Goal: Task Accomplishment & Management: Complete application form

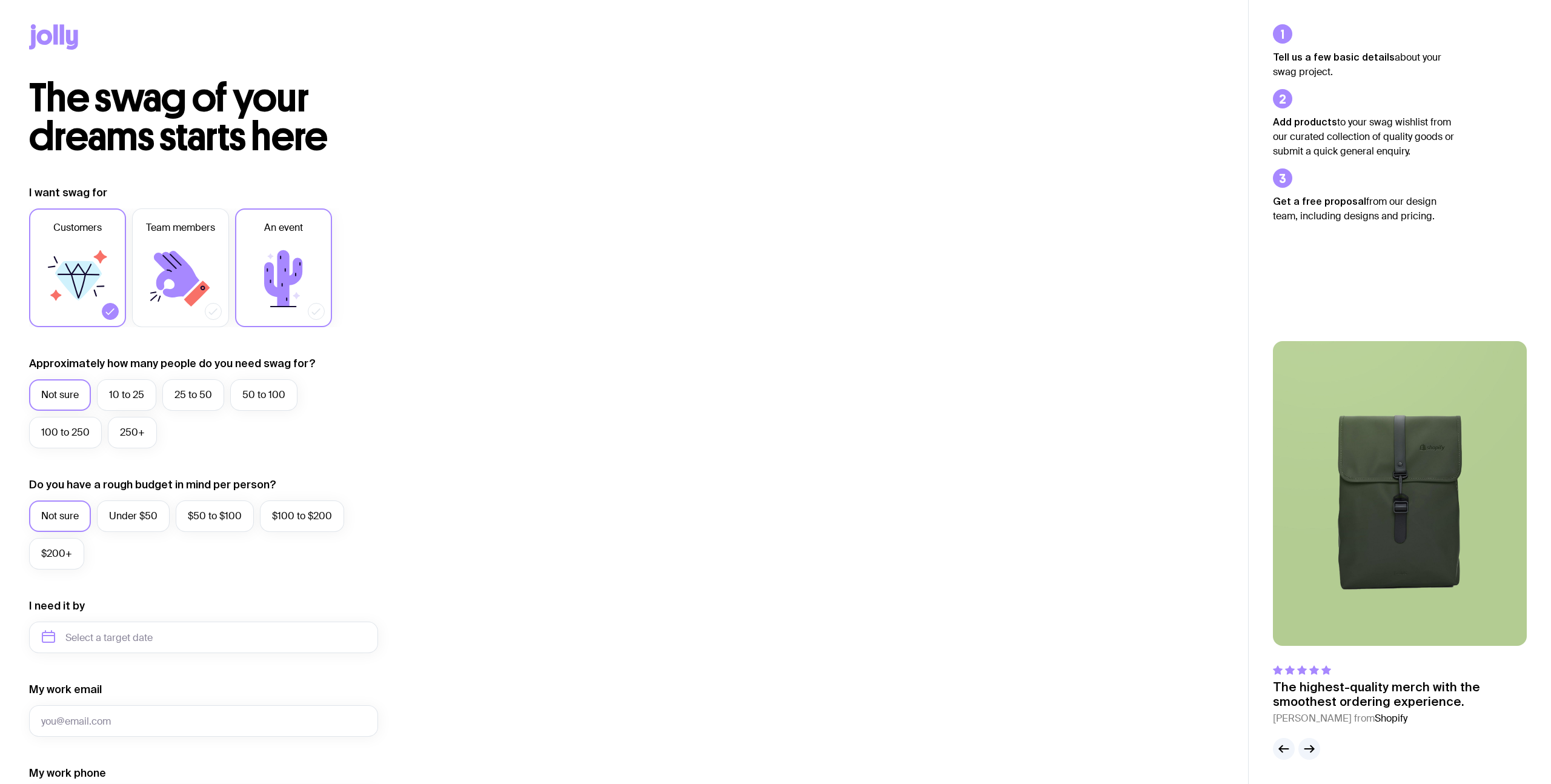
click at [279, 250] on icon at bounding box center [283, 279] width 73 height 73
click at [0, 0] on input "An event" at bounding box center [0, 0] width 0 height 0
click at [250, 404] on label "50 to 100" at bounding box center [264, 395] width 67 height 32
click at [0, 0] on input "50 to 100" at bounding box center [0, 0] width 0 height 0
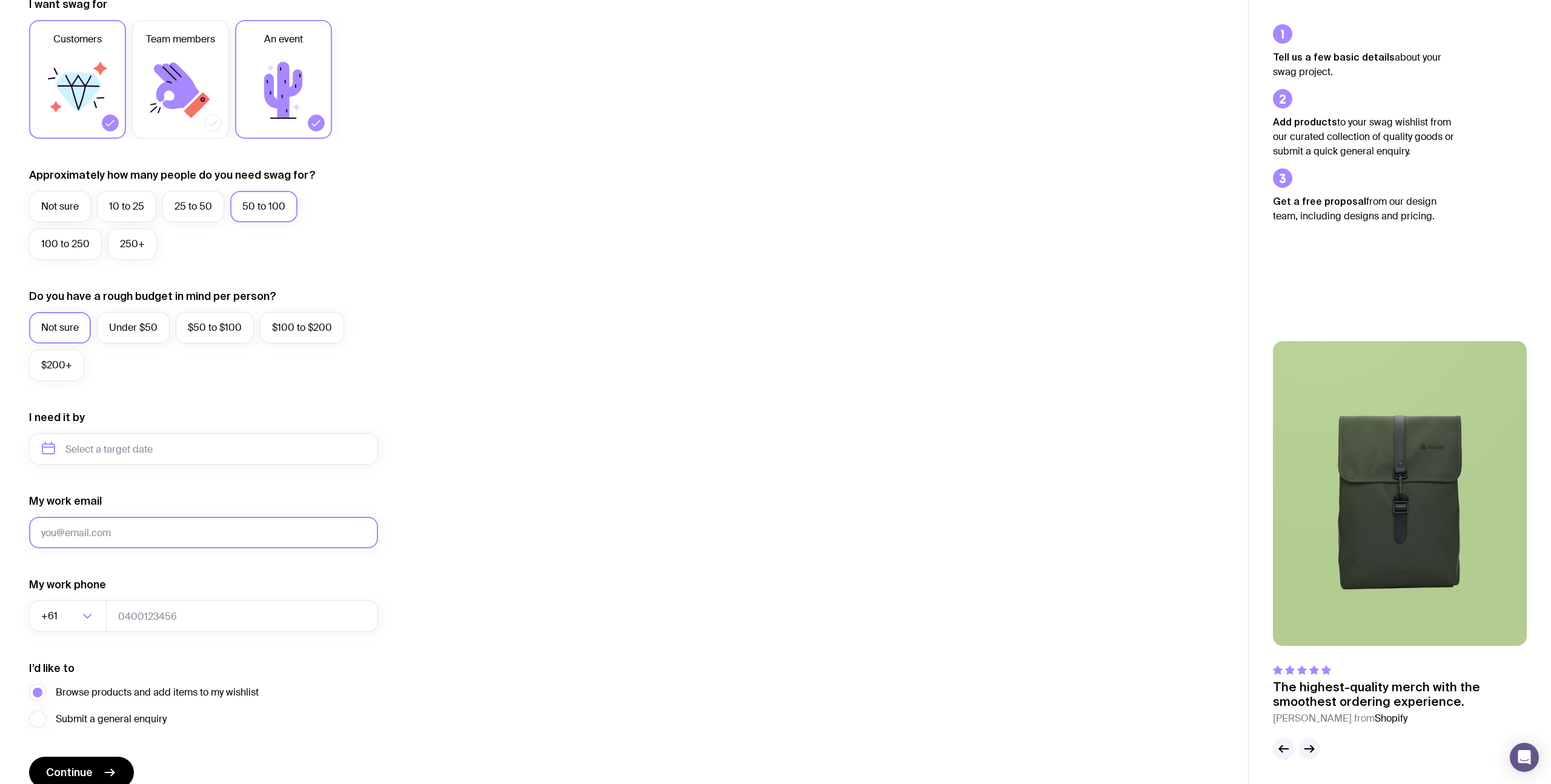
scroll to position [246, 0]
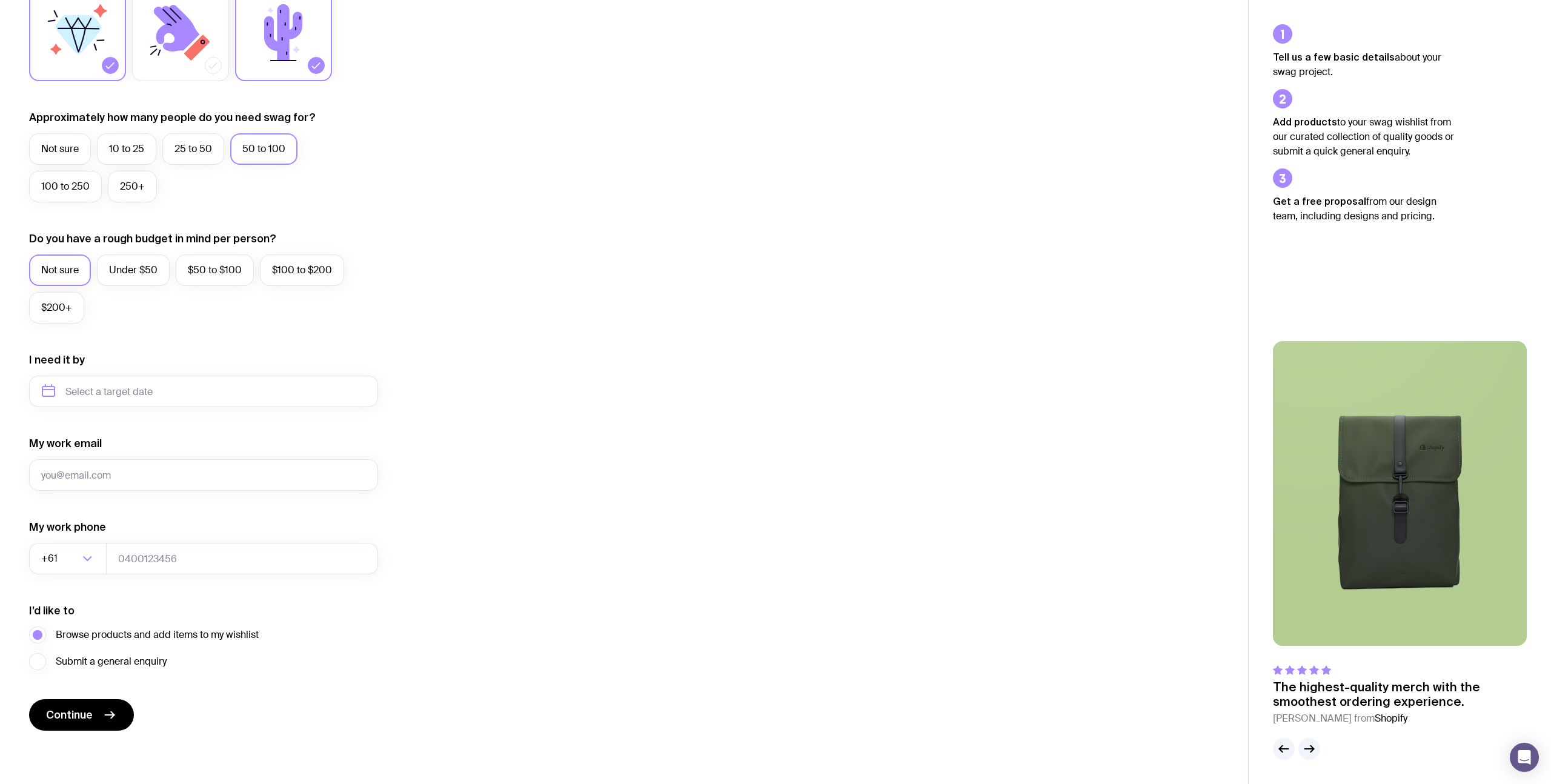
click at [115, 364] on div "I need it by" at bounding box center [203, 380] width 349 height 55
click at [128, 390] on input "text" at bounding box center [203, 391] width 349 height 32
click at [79, 528] on button "Sep" at bounding box center [57, 540] width 44 height 24
type input "[DATE]"
click at [145, 466] on input "My work email" at bounding box center [203, 475] width 349 height 32
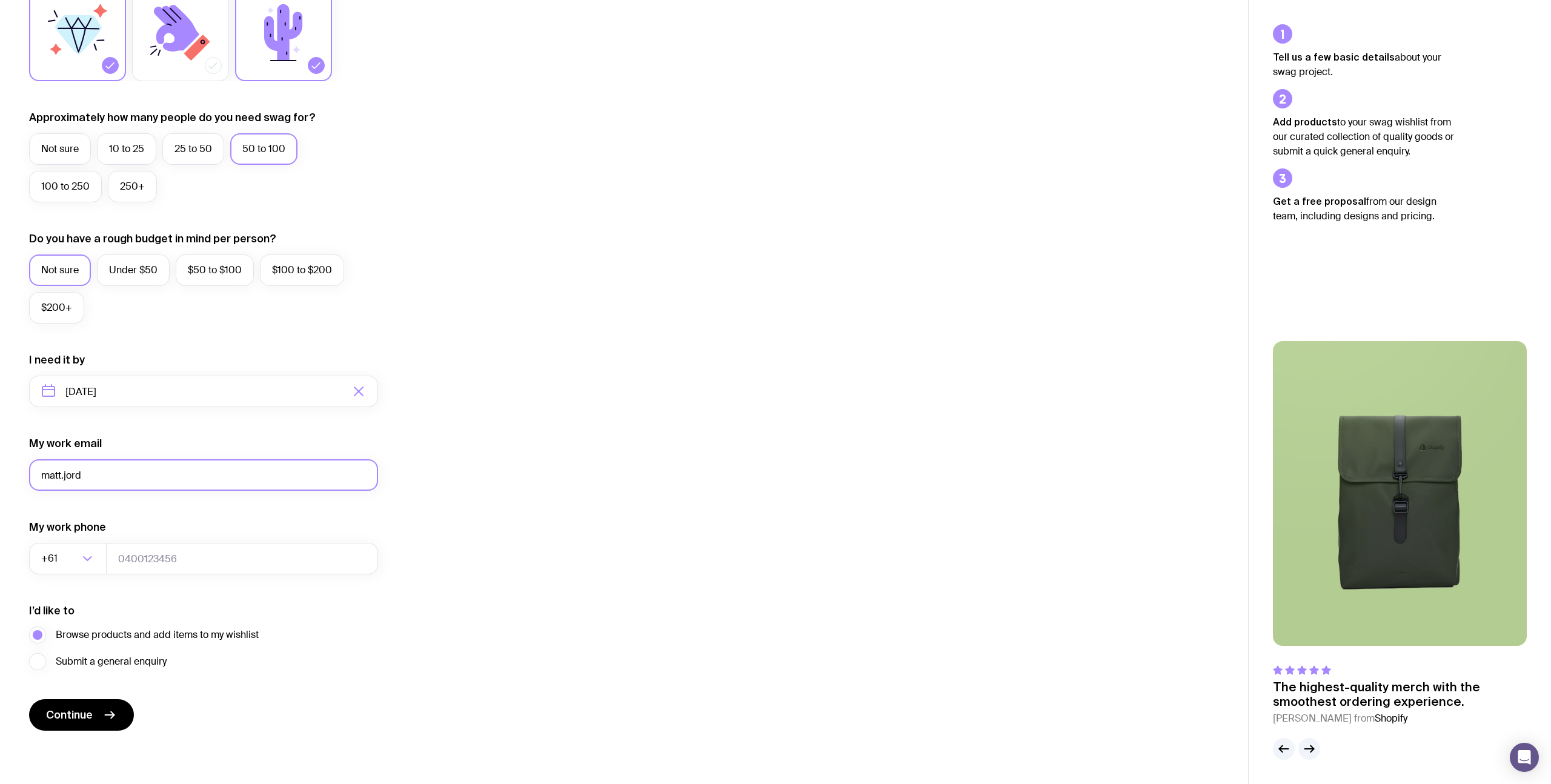
type input "[EMAIL_ADDRESS][DOMAIN_NAME]"
click at [157, 553] on input "tel" at bounding box center [242, 558] width 272 height 32
type input "400499228"
click at [66, 727] on button "Continue" at bounding box center [81, 714] width 105 height 32
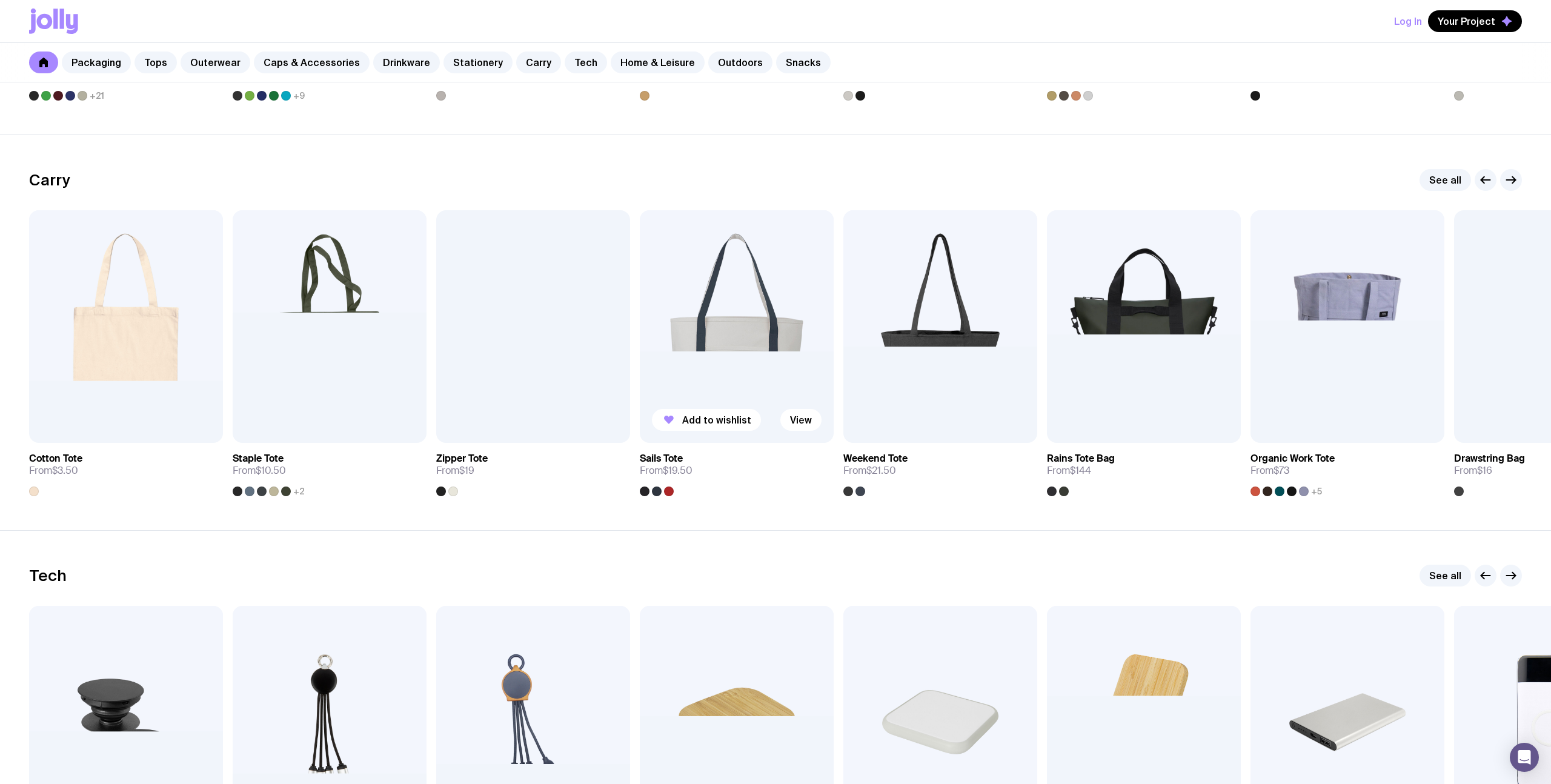
scroll to position [2491, 0]
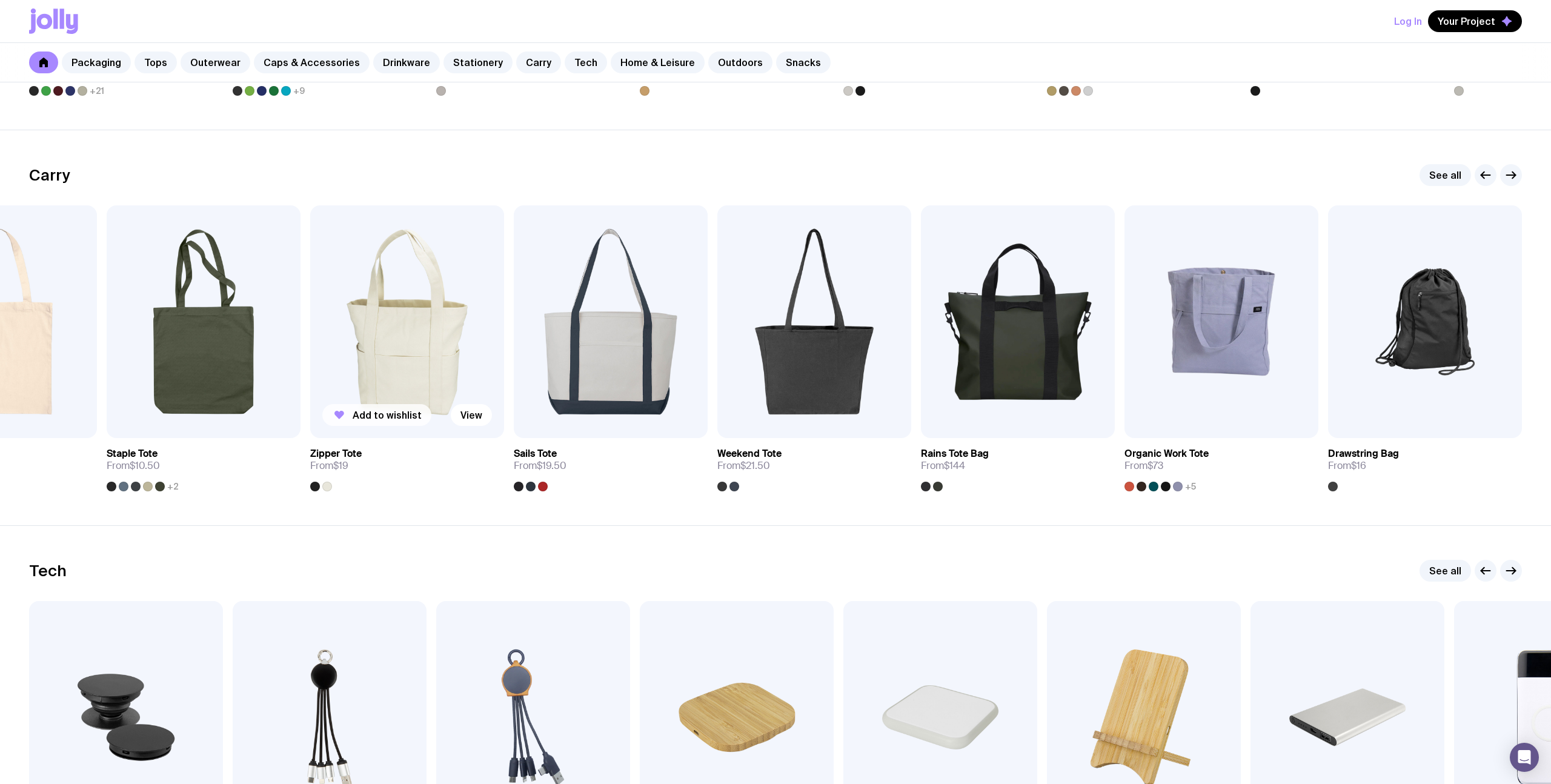
click at [389, 415] on span "Add to wishlist" at bounding box center [387, 415] width 69 height 12
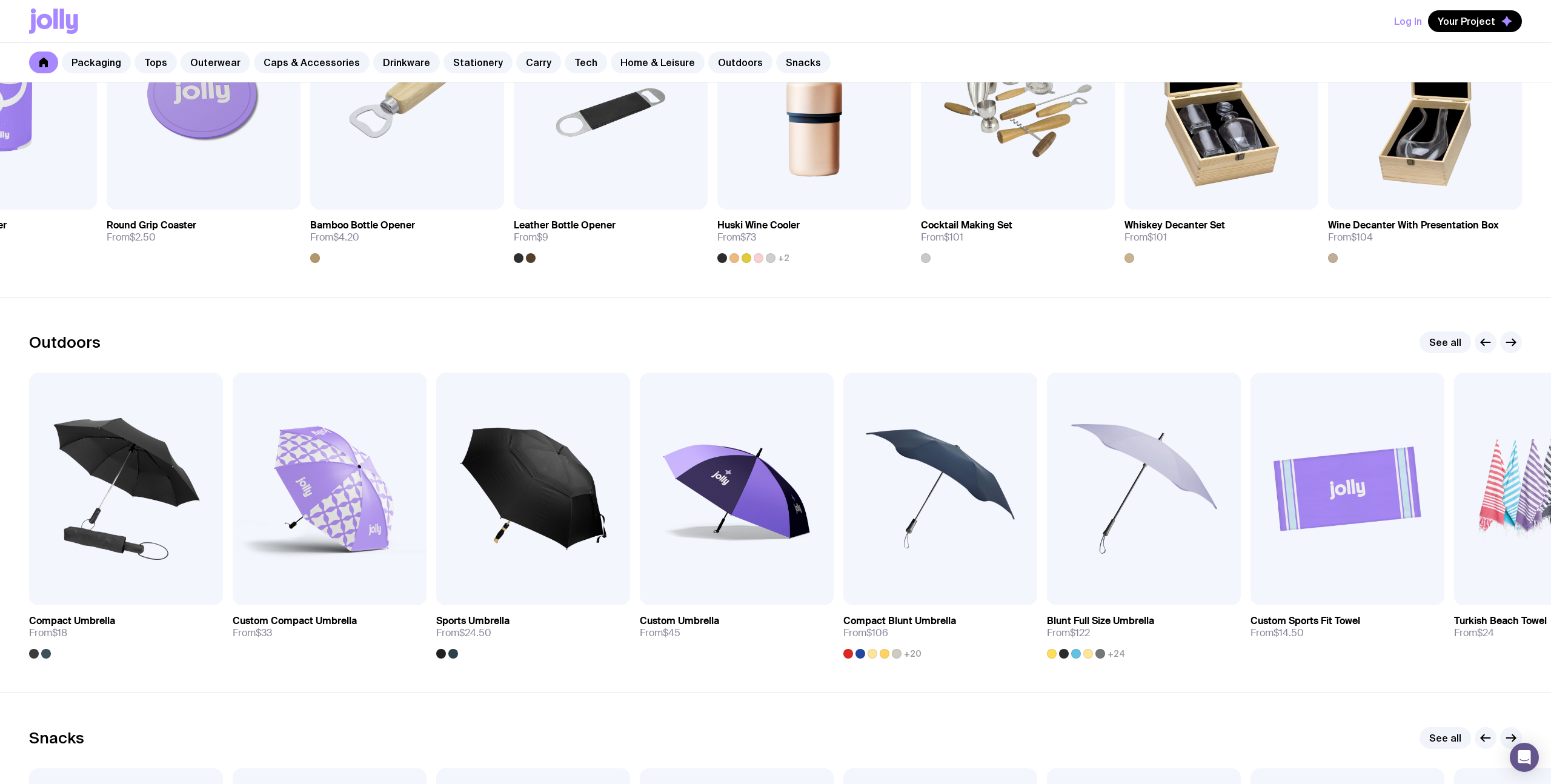
scroll to position [3547, 0]
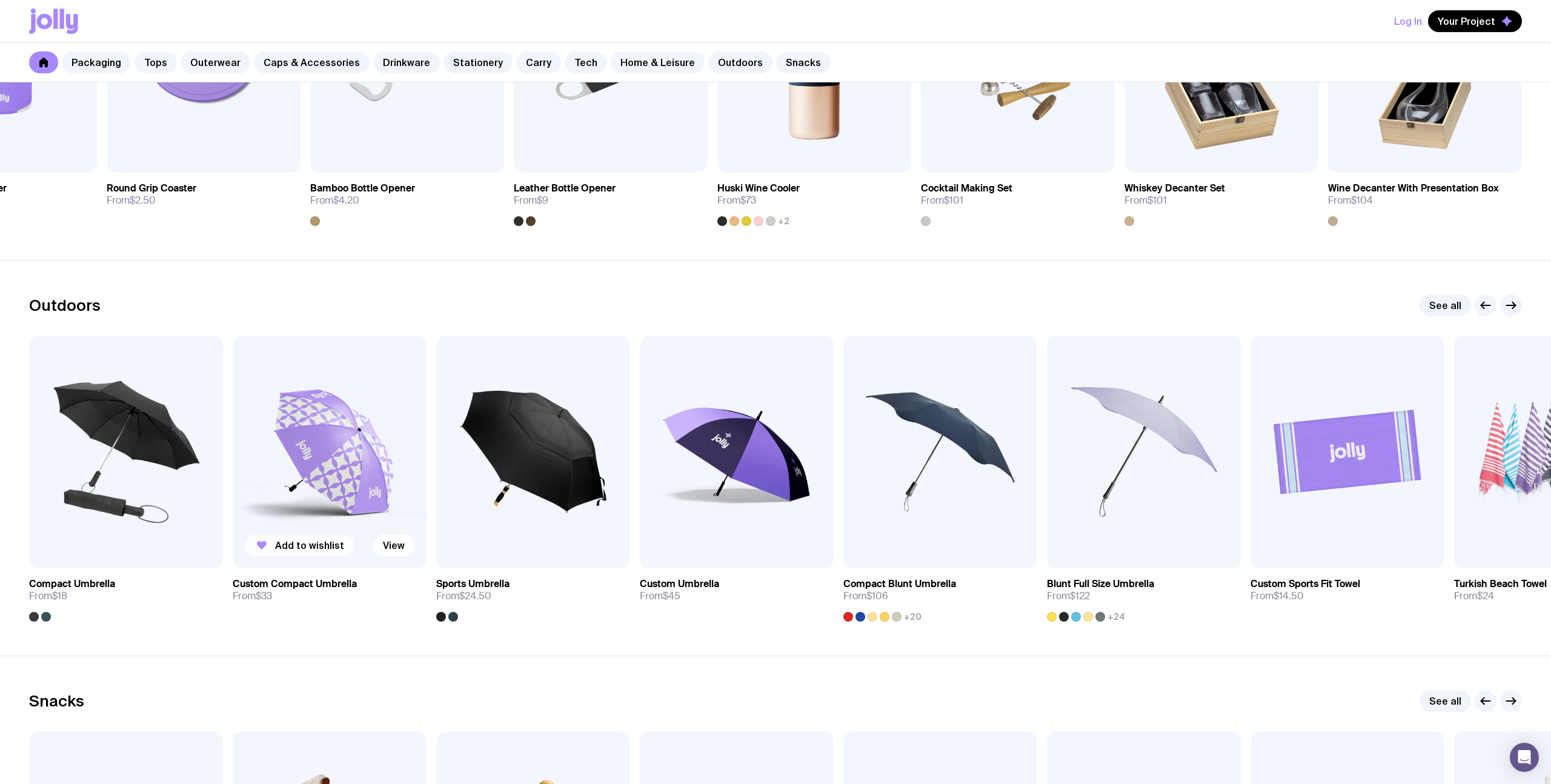
click at [312, 544] on span "Add to wishlist" at bounding box center [310, 545] width 69 height 12
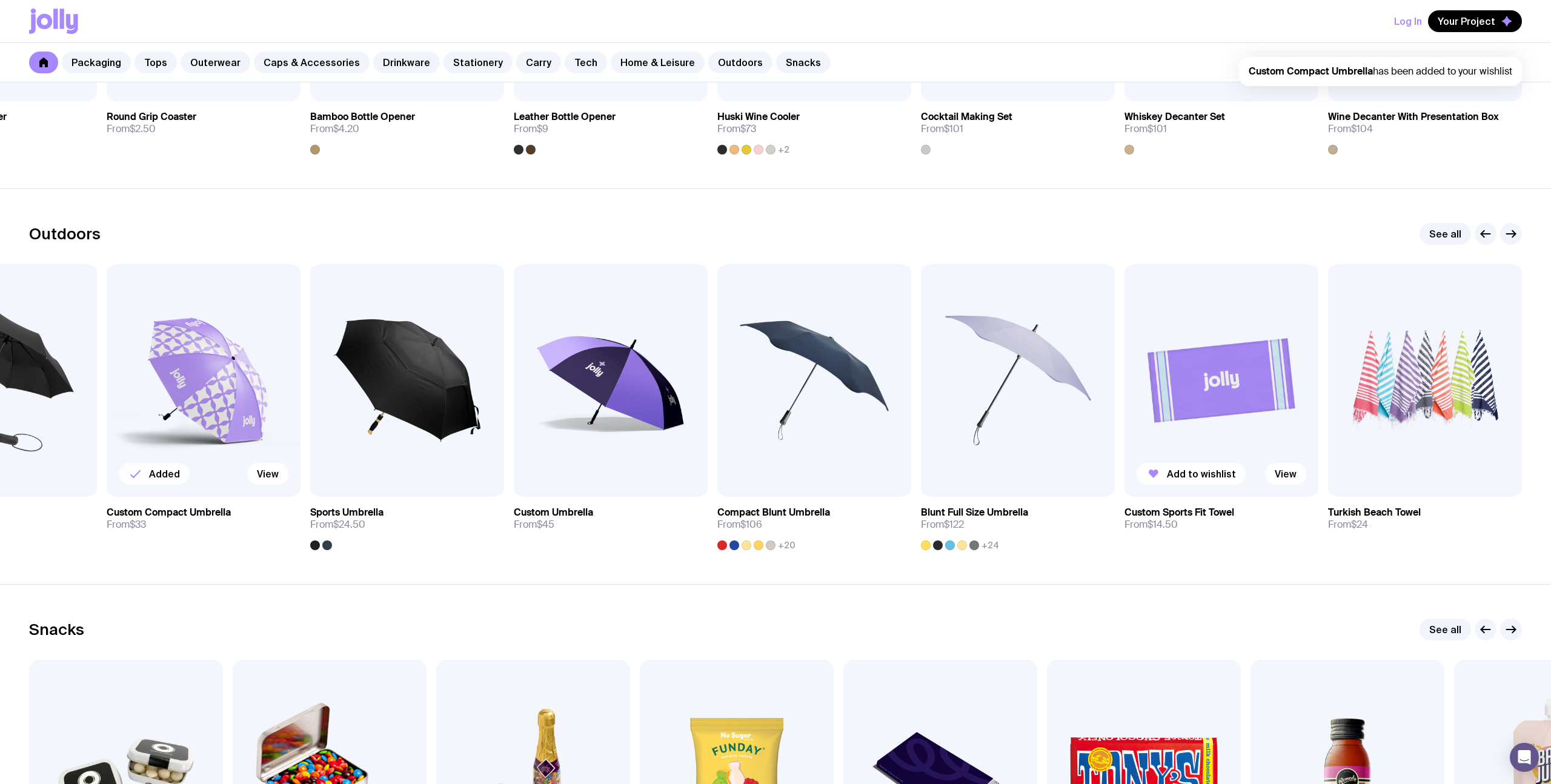
scroll to position [3695, 0]
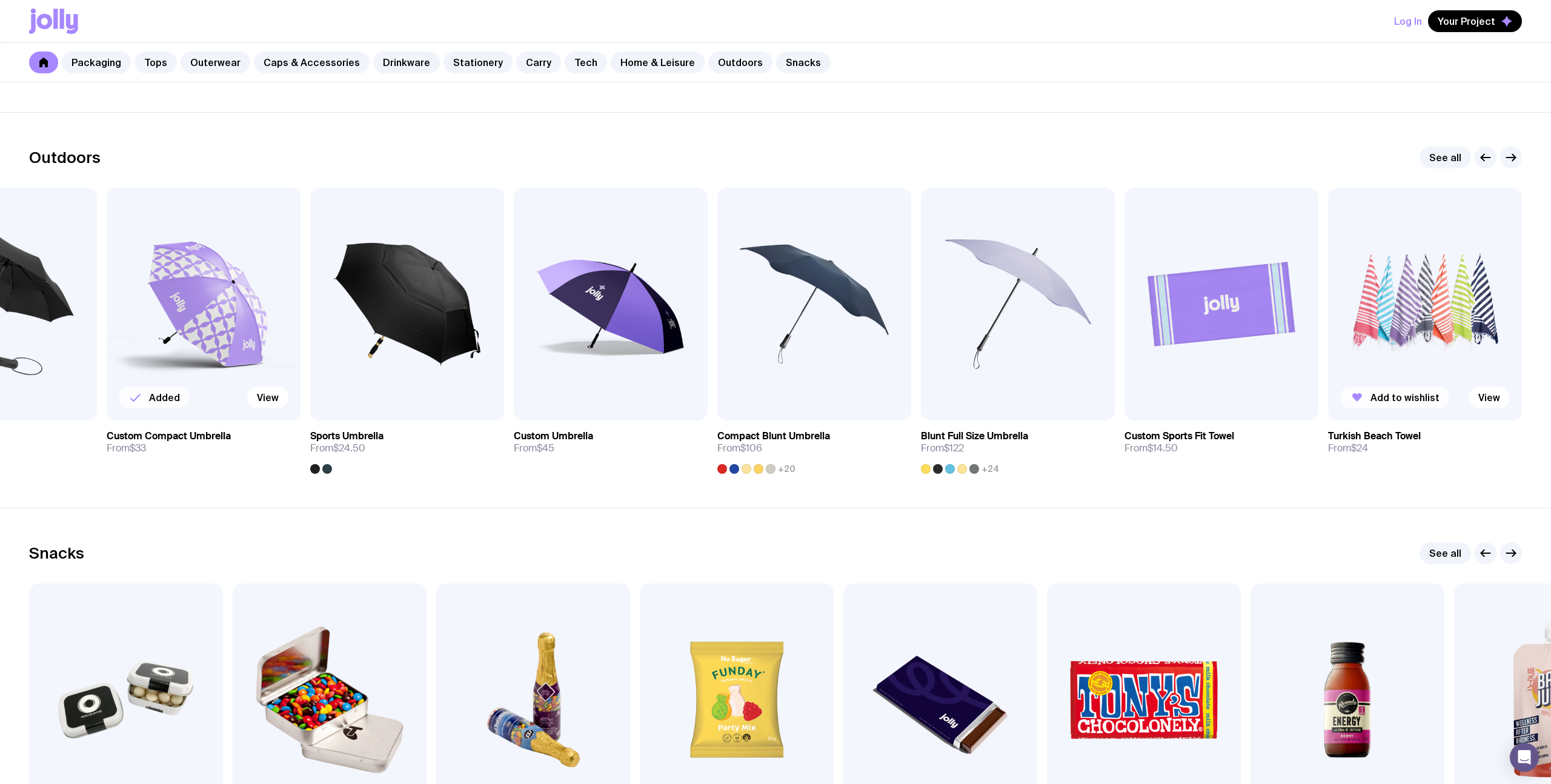
click at [1390, 398] on span "Add to wishlist" at bounding box center [1405, 397] width 69 height 12
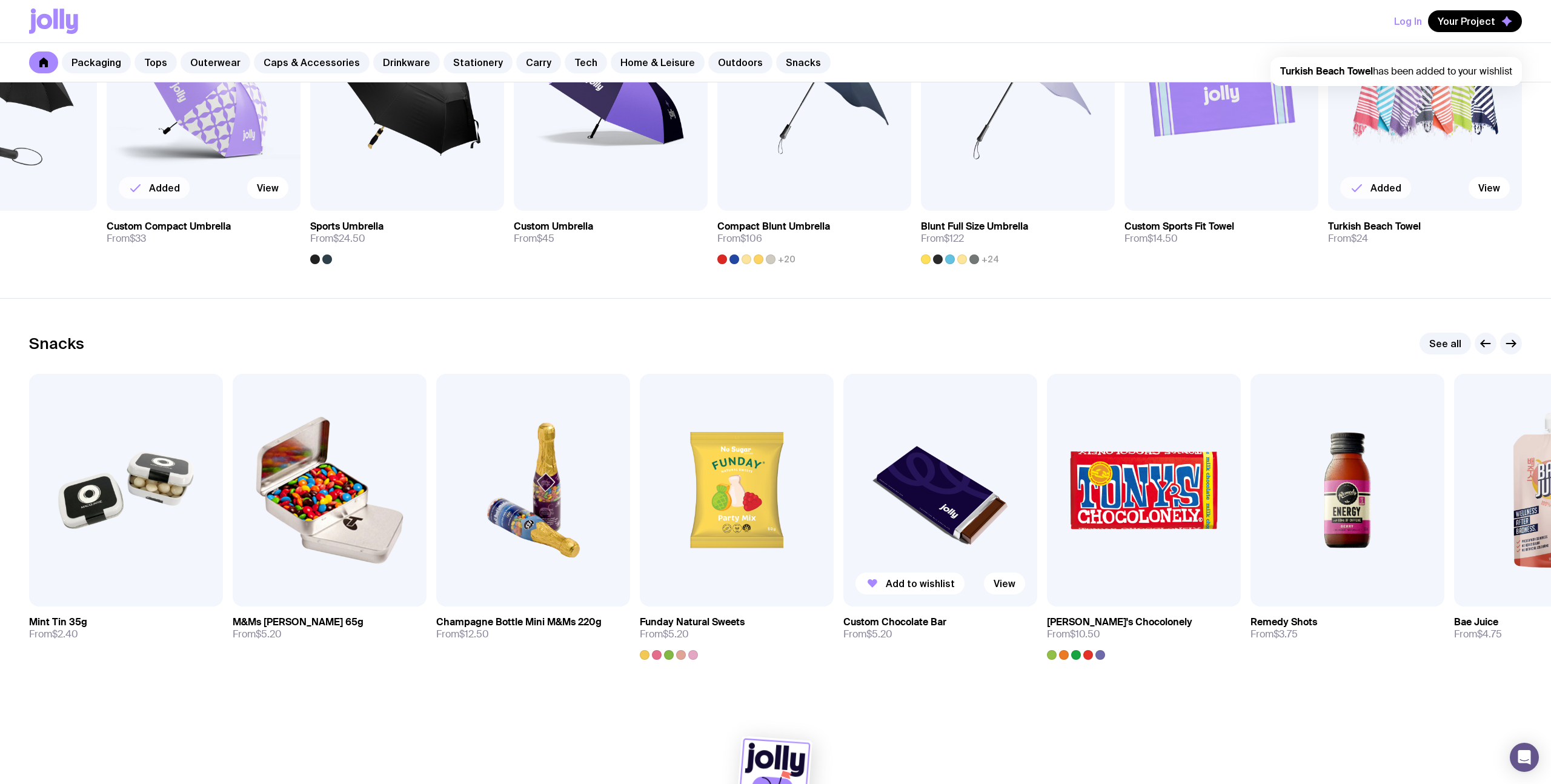
scroll to position [3947, 0]
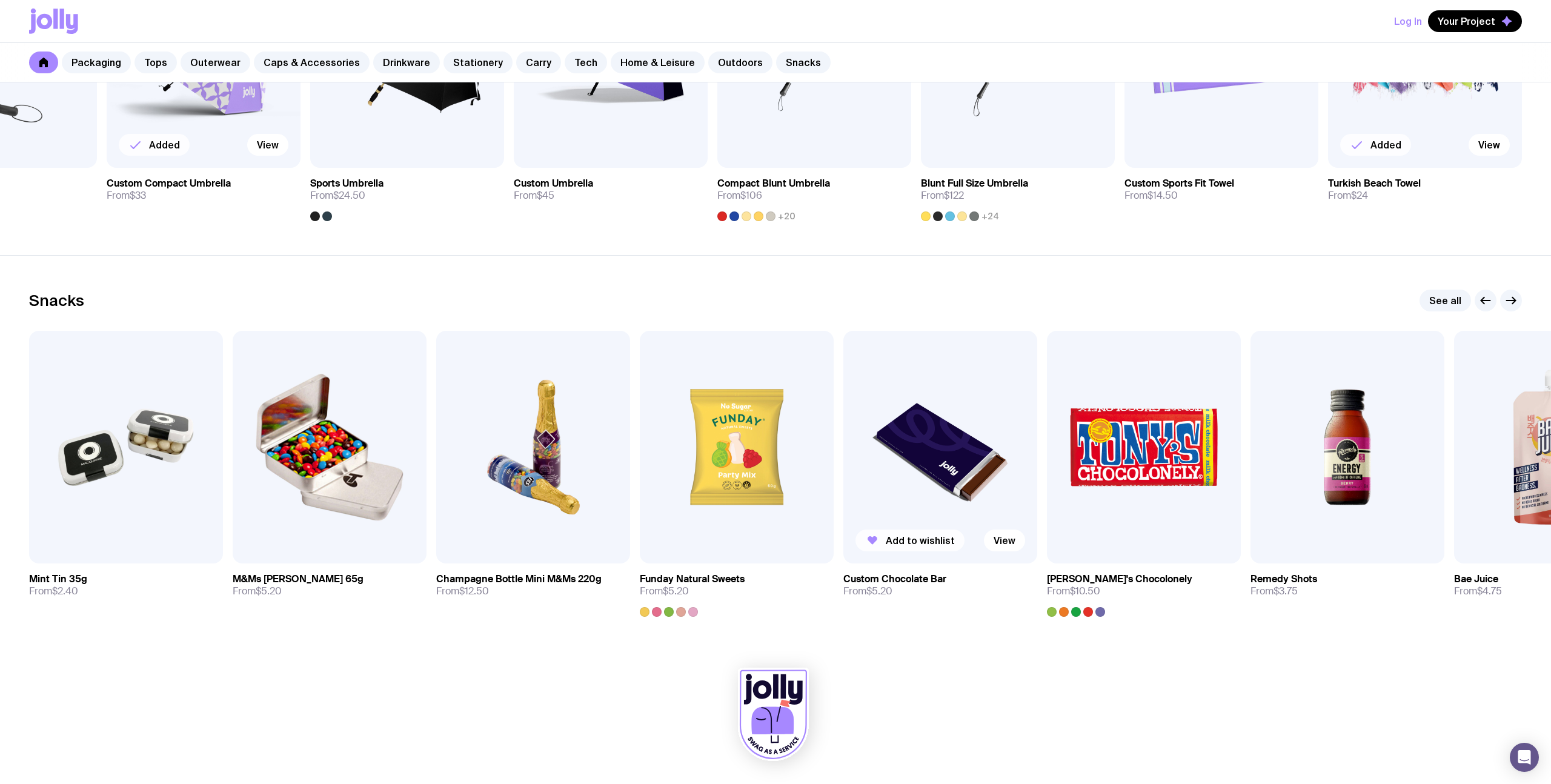
click at [908, 540] on span "Add to wishlist" at bounding box center [920, 540] width 69 height 12
click at [1457, 26] on span "Your Project" at bounding box center [1466, 21] width 57 height 12
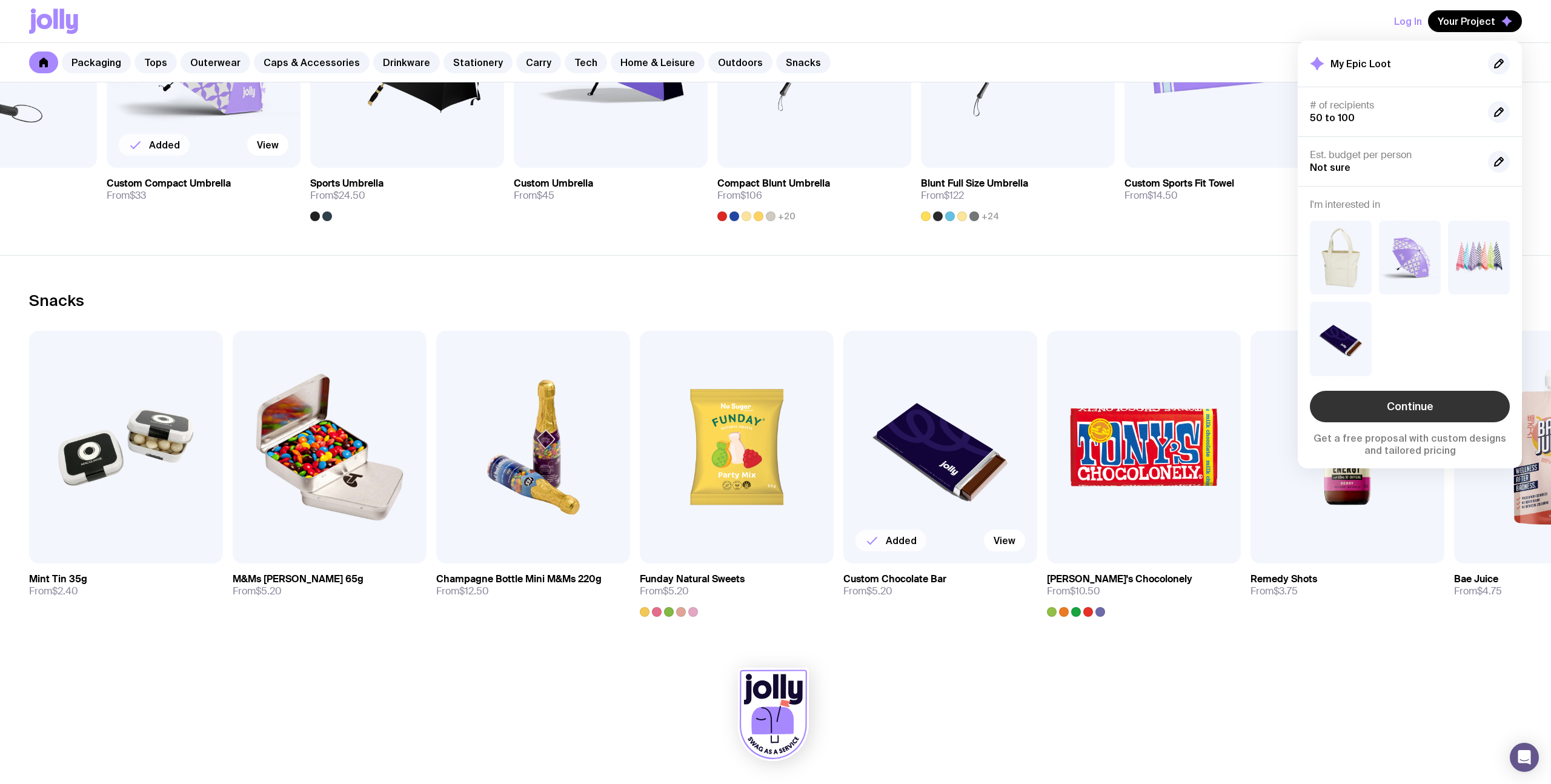
click at [1416, 406] on link "Continue" at bounding box center [1410, 406] width 200 height 32
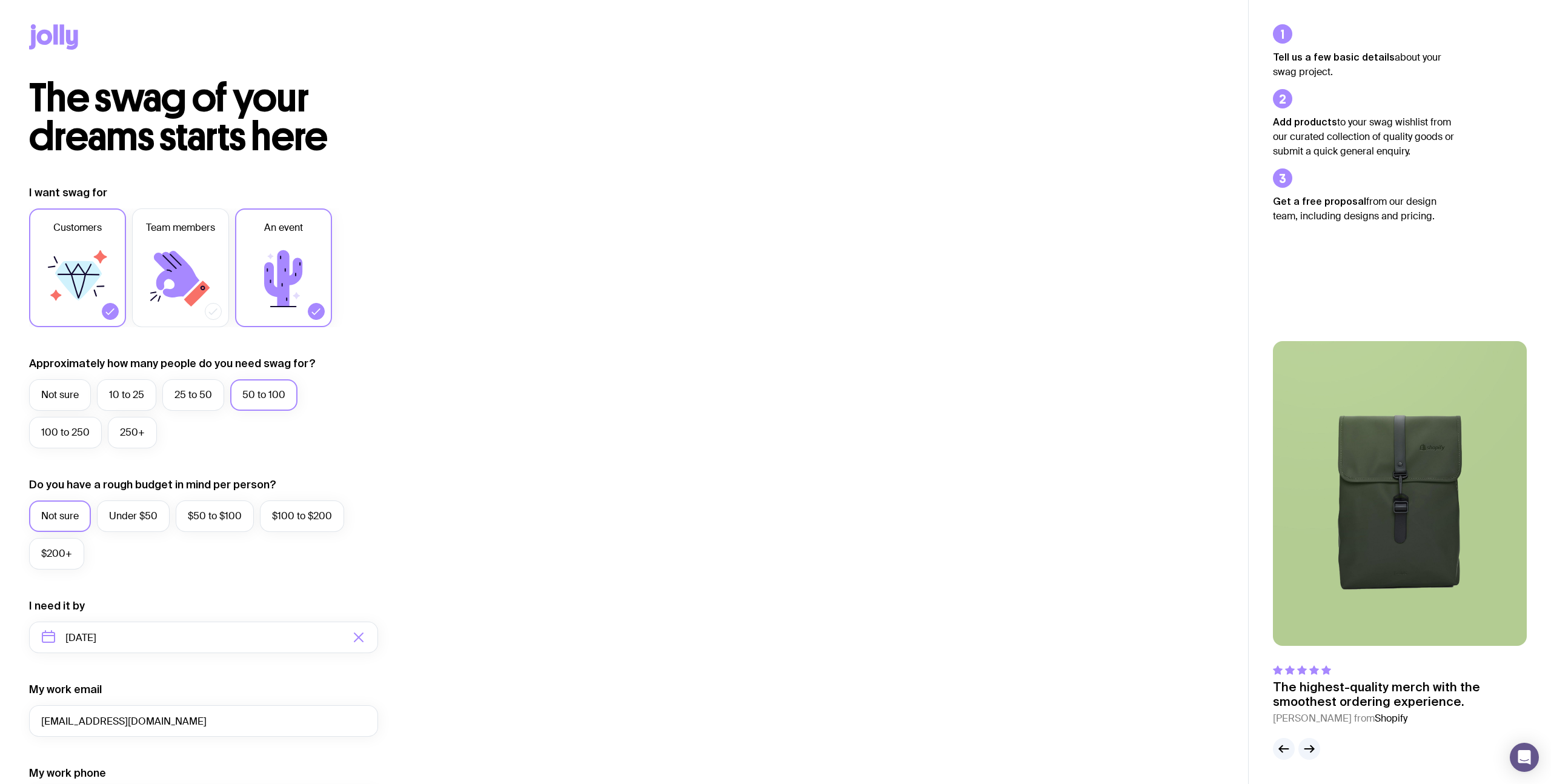
click at [47, 28] on icon at bounding box center [54, 37] width 49 height 25
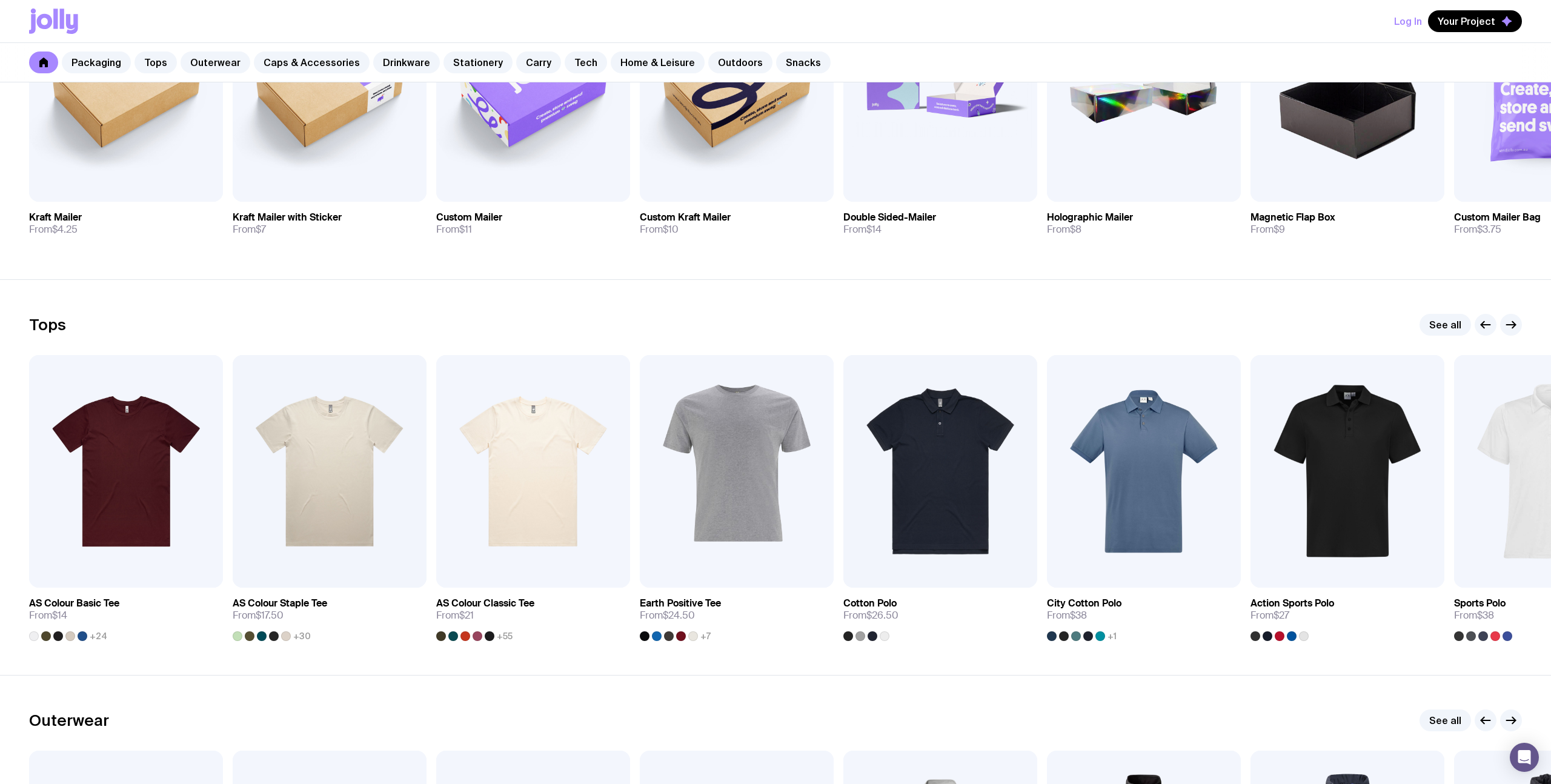
scroll to position [458, 0]
